Goal: Task Accomplishment & Management: Manage account settings

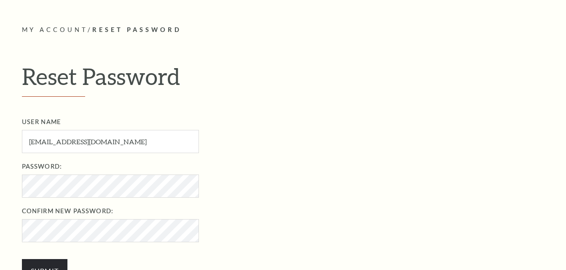
scroll to position [211, 0]
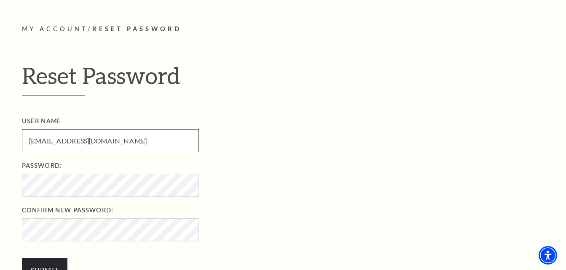
drag, startPoint x: 64, startPoint y: 142, endPoint x: 217, endPoint y: -26, distance: 227.5
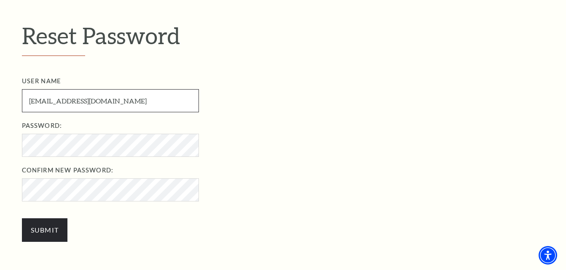
scroll to position [256, 0]
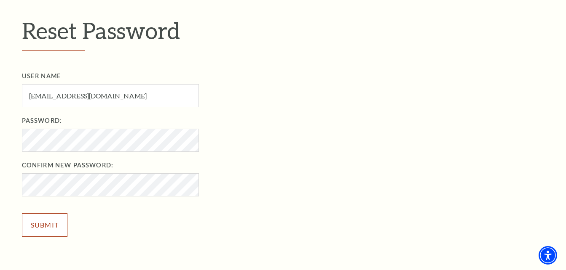
click at [53, 225] on input "Submit" at bounding box center [45, 226] width 46 height 24
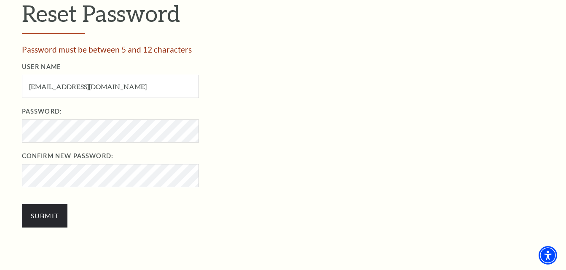
scroll to position [295, 0]
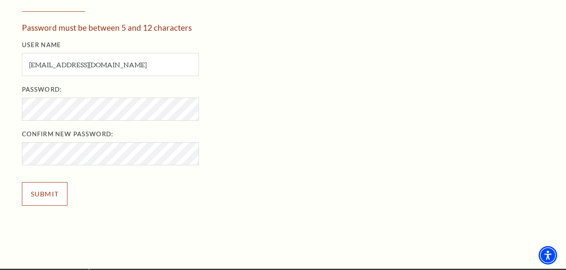
click at [52, 201] on input "Submit" at bounding box center [45, 194] width 46 height 24
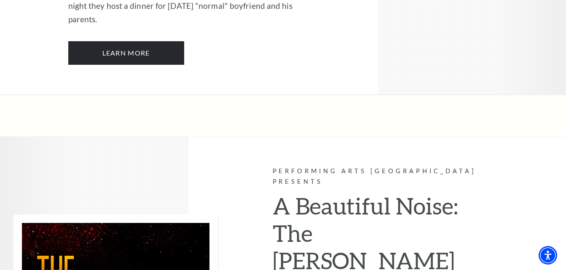
scroll to position [1095, 0]
